Goal: Task Accomplishment & Management: Use online tool/utility

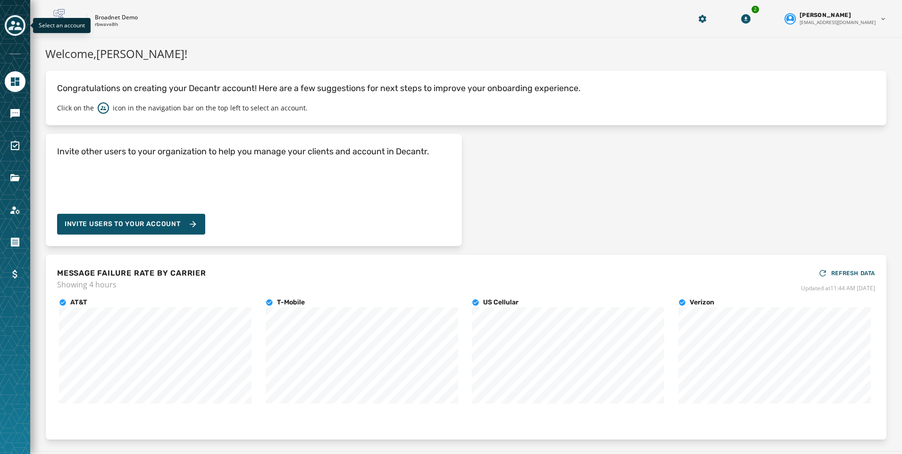
click at [11, 26] on icon "Toggle account select drawer" at bounding box center [14, 25] width 13 height 9
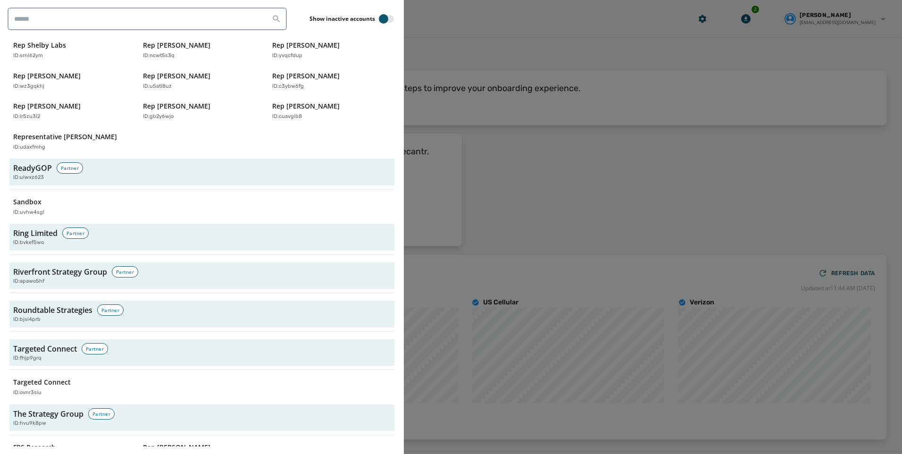
scroll to position [2883, 0]
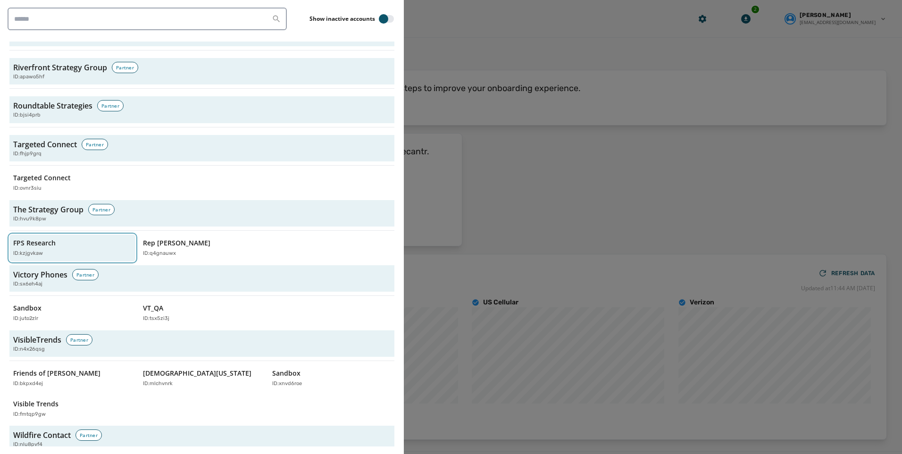
click at [45, 238] on p "FPS Research" at bounding box center [34, 242] width 42 height 9
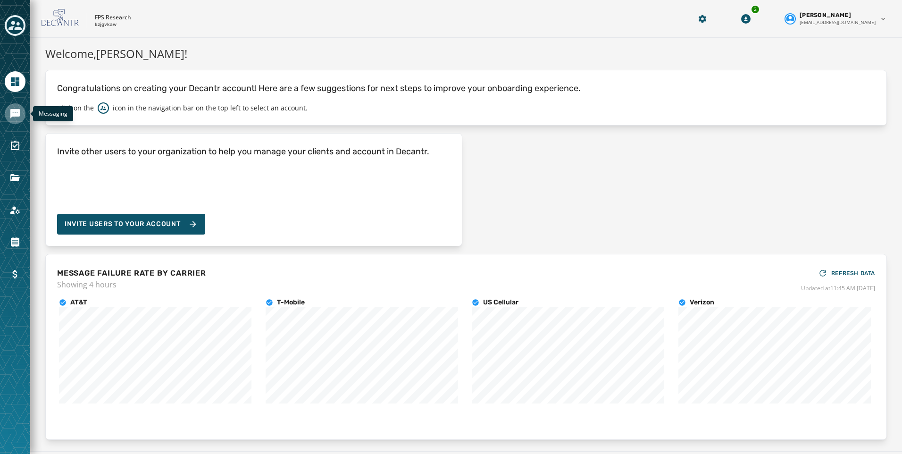
click at [10, 119] on link "Navigate to Messaging" at bounding box center [15, 113] width 21 height 21
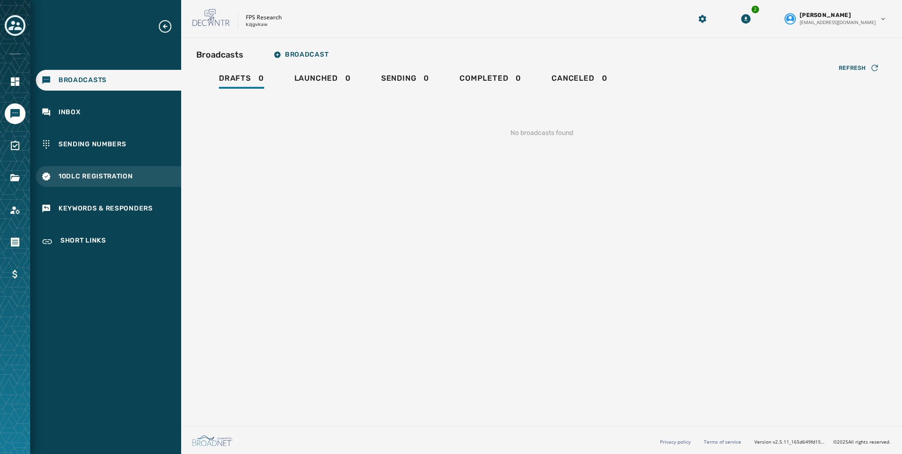
click at [98, 170] on div "10DLC Registration" at bounding box center [108, 176] width 145 height 21
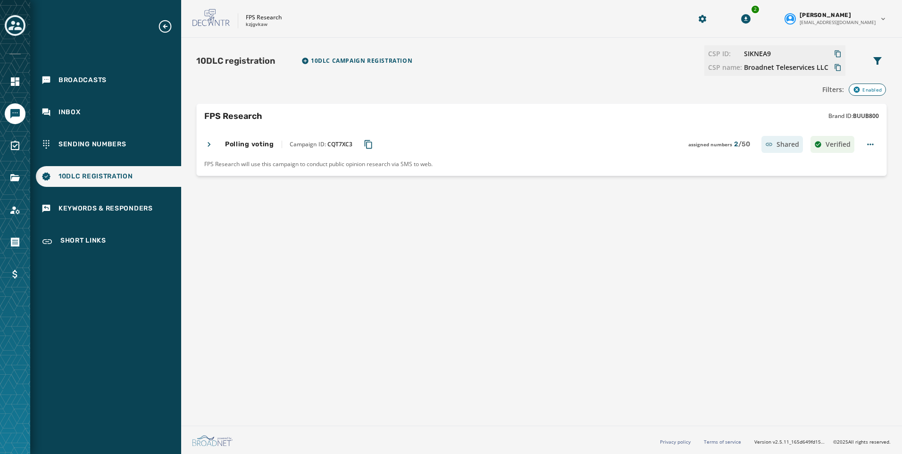
click at [365, 144] on icon "Copy Campaign ID to clipboard" at bounding box center [368, 144] width 9 height 9
